Goal: Find specific page/section: Find specific page/section

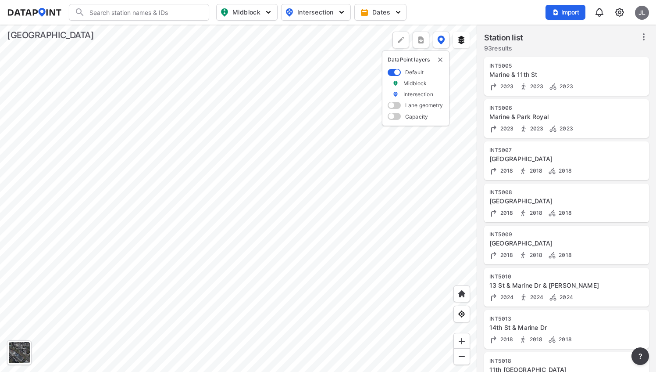
click at [359, 239] on div at bounding box center [238, 198] width 477 height 347
click at [272, 177] on div at bounding box center [238, 198] width 477 height 347
click at [274, 188] on div at bounding box center [238, 198] width 477 height 347
click at [252, 186] on div at bounding box center [238, 198] width 477 height 347
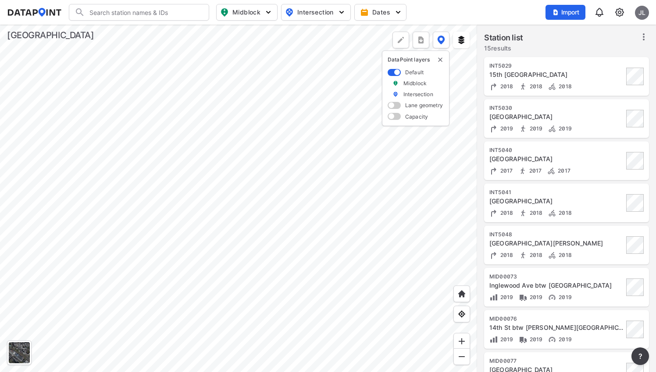
click at [282, 151] on div at bounding box center [238, 198] width 477 height 347
click at [270, 131] on div at bounding box center [238, 198] width 477 height 347
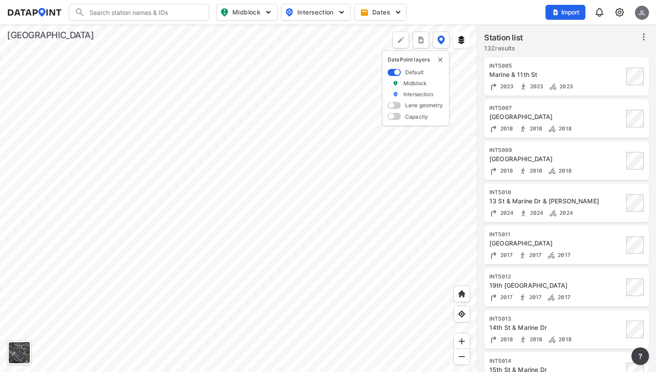
click at [285, 253] on div at bounding box center [238, 198] width 477 height 347
click at [256, 121] on div at bounding box center [238, 198] width 477 height 347
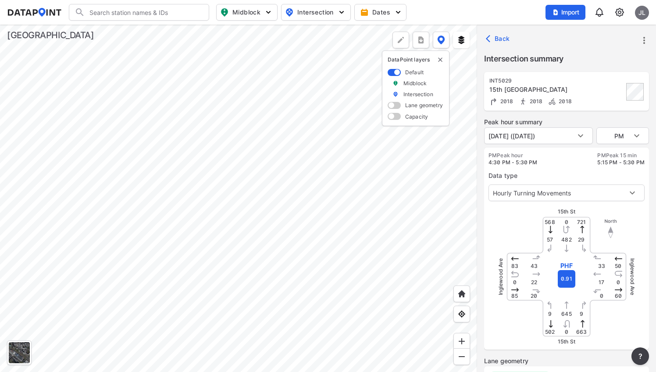
type input "3460"
click at [276, 218] on div at bounding box center [238, 198] width 477 height 347
click at [256, 81] on div at bounding box center [238, 198] width 477 height 347
